Goal: Information Seeking & Learning: Compare options

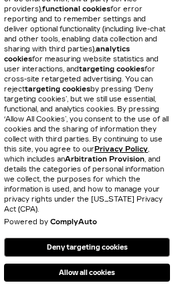
click at [117, 276] on button "Allow all cookies" at bounding box center [87, 273] width 166 height 18
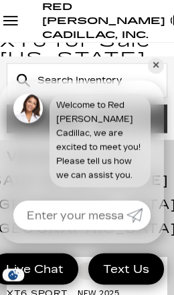
scroll to position [193, 0]
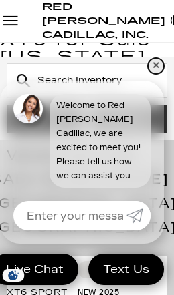
click at [155, 74] on link "✕" at bounding box center [156, 66] width 16 height 16
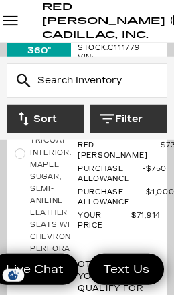
scroll to position [3647, 0]
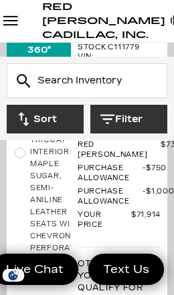
click at [138, 120] on button "Filter" at bounding box center [128, 119] width 77 height 29
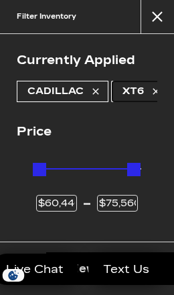
click at [135, 91] on span "XT6" at bounding box center [132, 92] width 21 height 20
type input "$45,985"
type input "$158,810"
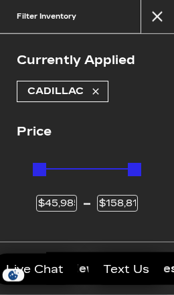
click at [154, 108] on div "Currently Applied Cadillac Price Price $45,985 $158,810 Other Filters Model Yea…" at bounding box center [87, 138] width 174 height 208
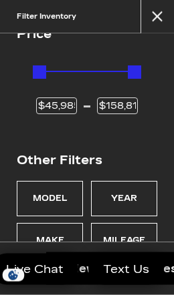
scroll to position [114, 0]
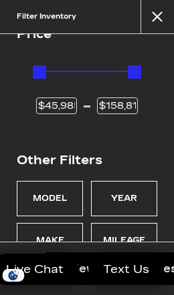
click at [58, 201] on div "Model" at bounding box center [50, 199] width 35 height 14
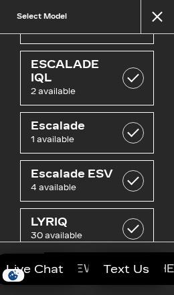
scroll to position [150, 0]
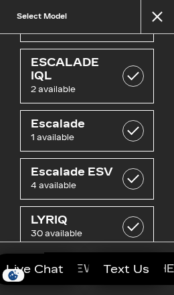
click at [132, 175] on label at bounding box center [132, 178] width 21 height 21
checkbox input "true"
click at [132, 116] on link "Escalade 1 available" at bounding box center [87, 130] width 134 height 41
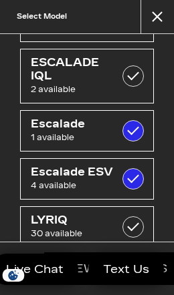
checkbox input "true"
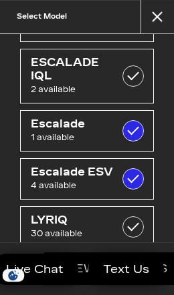
scroll to position [14, 0]
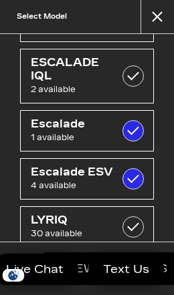
click at [134, 77] on label at bounding box center [132, 76] width 21 height 21
checkbox input "true"
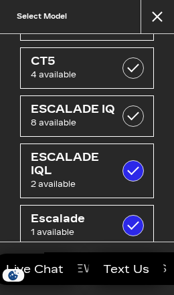
scroll to position [55, 0]
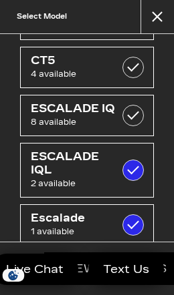
click at [127, 113] on label at bounding box center [132, 115] width 21 height 21
checkbox input "true"
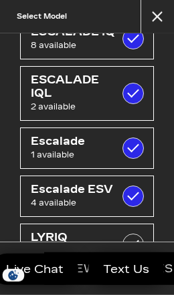
scroll to position [132, 0]
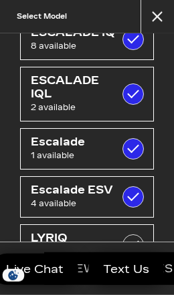
click at [70, 143] on span "Escalade" at bounding box center [77, 142] width 92 height 13
checkbox input "false"
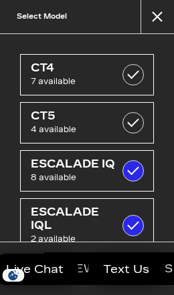
click at [154, 21] on button "close" at bounding box center [156, 16] width 33 height 33
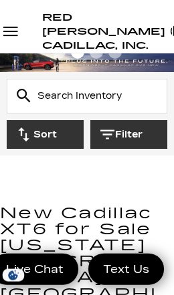
scroll to position [5, 0]
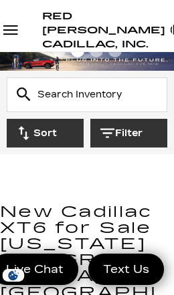
click at [13, 35] on div "Open Menu Modal" at bounding box center [10, 30] width 21 height 16
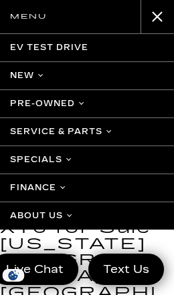
click at [23, 78] on link "New" at bounding box center [87, 76] width 174 height 28
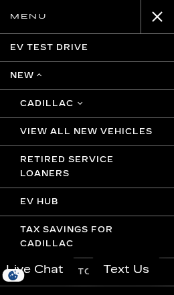
click at [87, 169] on link "Retired Service Loaners" at bounding box center [87, 167] width 174 height 42
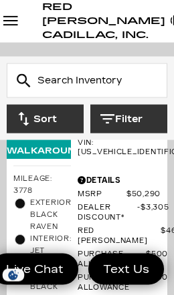
scroll to position [420, 0]
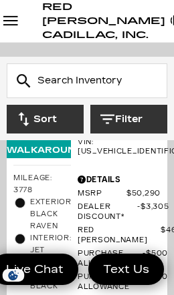
click at [134, 249] on span "Purchase Allowance" at bounding box center [110, 259] width 65 height 20
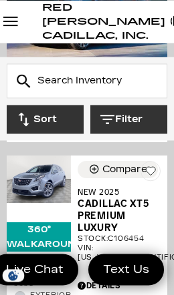
scroll to position [2189, 0]
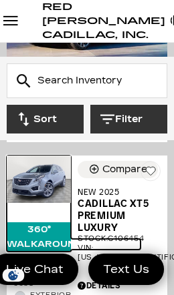
click at [41, 189] on img at bounding box center [39, 180] width 64 height 48
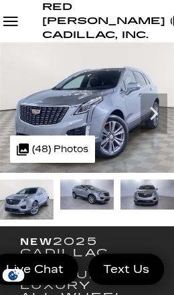
click at [150, 126] on icon "Next" at bounding box center [153, 113] width 27 height 27
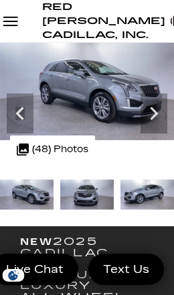
click at [156, 125] on icon "Next" at bounding box center [153, 113] width 27 height 27
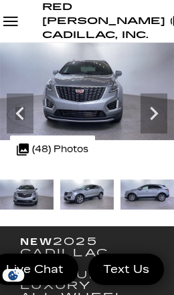
click at [148, 127] on icon "Next" at bounding box center [153, 113] width 27 height 27
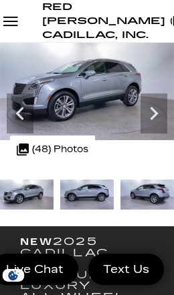
click at [152, 127] on icon "Next" at bounding box center [153, 113] width 27 height 27
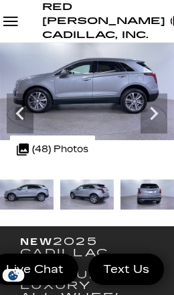
click at [153, 127] on icon "Next" at bounding box center [153, 113] width 27 height 27
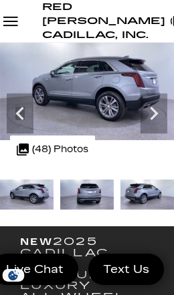
click at [157, 127] on icon "Next" at bounding box center [153, 113] width 27 height 27
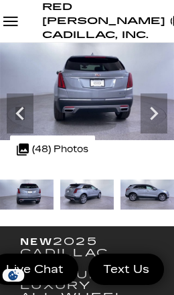
click at [152, 120] on icon "Next" at bounding box center [154, 113] width 8 height 13
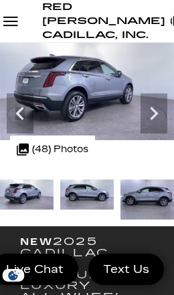
click at [154, 127] on icon "Next" at bounding box center [153, 113] width 27 height 27
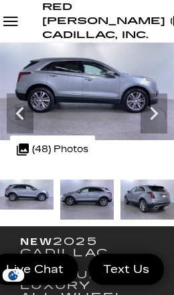
click at [152, 127] on icon "Next" at bounding box center [153, 113] width 27 height 27
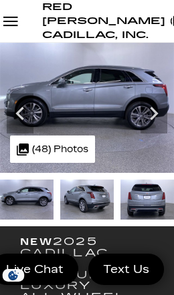
click at [153, 127] on icon "Next" at bounding box center [153, 113] width 27 height 27
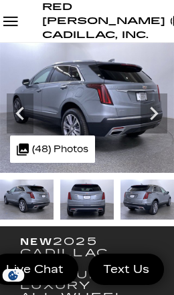
click at [151, 127] on icon "Next" at bounding box center [153, 113] width 27 height 27
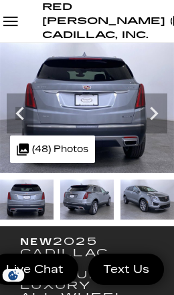
click at [151, 127] on icon "Next" at bounding box center [153, 113] width 27 height 27
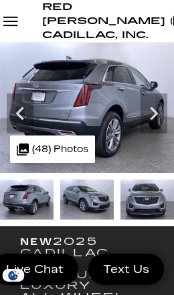
click at [151, 127] on icon "Next" at bounding box center [153, 113] width 27 height 27
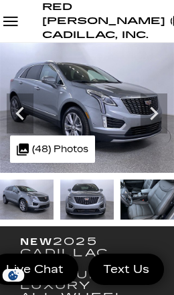
click at [152, 127] on icon "Next" at bounding box center [153, 113] width 27 height 27
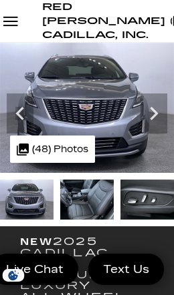
click at [151, 120] on icon "Next" at bounding box center [154, 113] width 8 height 13
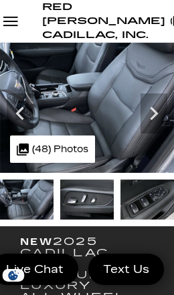
click at [154, 123] on icon "Next" at bounding box center [153, 113] width 27 height 27
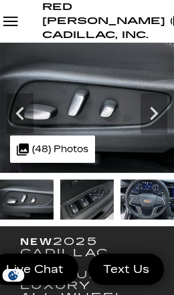
click at [156, 120] on icon "Next" at bounding box center [154, 113] width 8 height 13
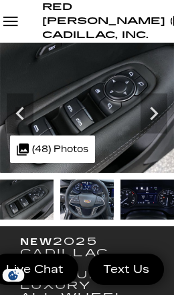
click at [152, 126] on icon "Next" at bounding box center [153, 113] width 27 height 27
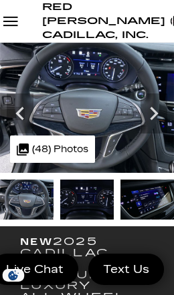
click at [156, 120] on icon "Next" at bounding box center [154, 113] width 8 height 13
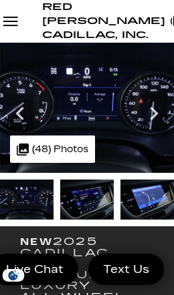
click at [154, 127] on icon "Next" at bounding box center [153, 113] width 27 height 27
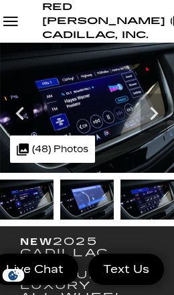
click at [156, 120] on icon "Next" at bounding box center [154, 113] width 8 height 13
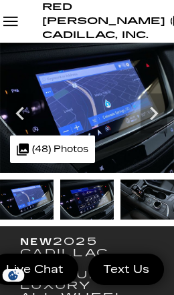
click at [153, 127] on icon "Next" at bounding box center [153, 113] width 27 height 27
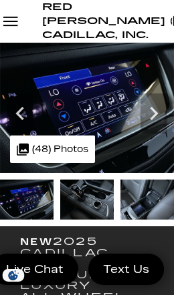
click at [152, 127] on icon "Next" at bounding box center [153, 113] width 27 height 27
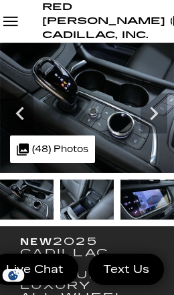
click at [158, 120] on icon "Next" at bounding box center [154, 113] width 8 height 13
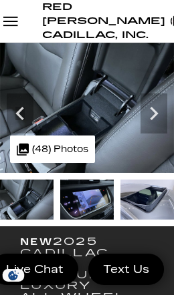
click at [15, 127] on icon "Previous" at bounding box center [20, 113] width 27 height 27
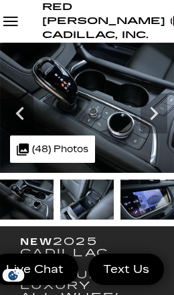
click at [154, 120] on icon "Next" at bounding box center [154, 113] width 8 height 13
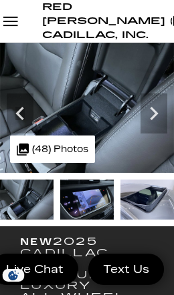
click at [151, 120] on icon "Next" at bounding box center [154, 113] width 8 height 13
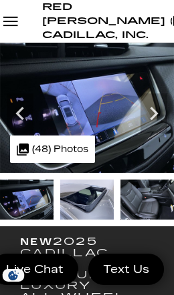
click at [154, 127] on icon "Next" at bounding box center [153, 113] width 27 height 27
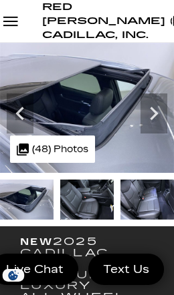
click at [156, 127] on icon "Next" at bounding box center [153, 113] width 27 height 27
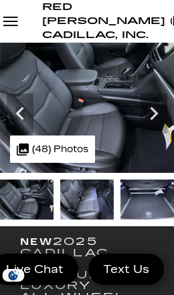
click at [156, 127] on icon "Next" at bounding box center [153, 113] width 27 height 27
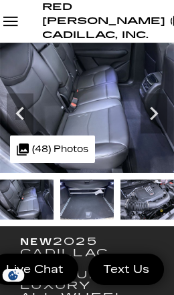
click at [153, 120] on icon "Next" at bounding box center [154, 113] width 8 height 13
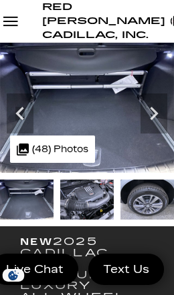
click at [156, 127] on icon "Next" at bounding box center [153, 113] width 27 height 27
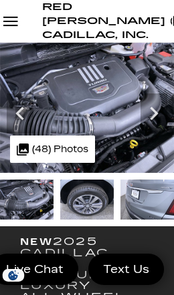
click at [149, 127] on icon "Next" at bounding box center [153, 113] width 27 height 27
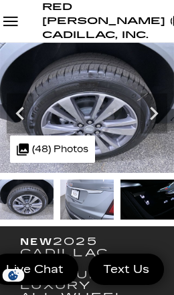
click at [156, 120] on icon "Next" at bounding box center [154, 113] width 8 height 13
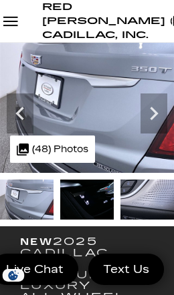
click at [151, 126] on icon "Next" at bounding box center [153, 113] width 27 height 27
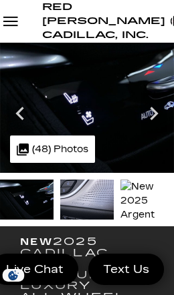
click at [155, 120] on icon "Next" at bounding box center [154, 113] width 8 height 13
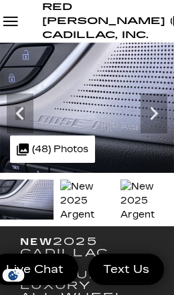
click at [149, 126] on icon "Next" at bounding box center [153, 113] width 27 height 27
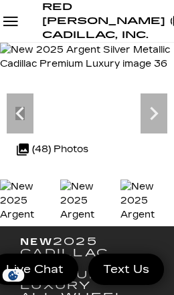
click at [152, 120] on icon "Next" at bounding box center [154, 113] width 8 height 13
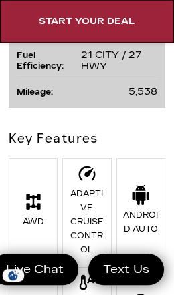
scroll to position [1413, 0]
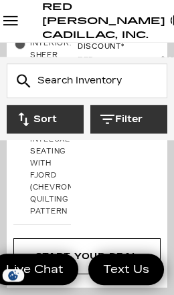
scroll to position [6697, 0]
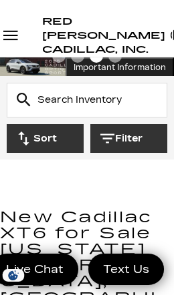
scroll to position [13, 0]
